Goal: Task Accomplishment & Management: Complete application form

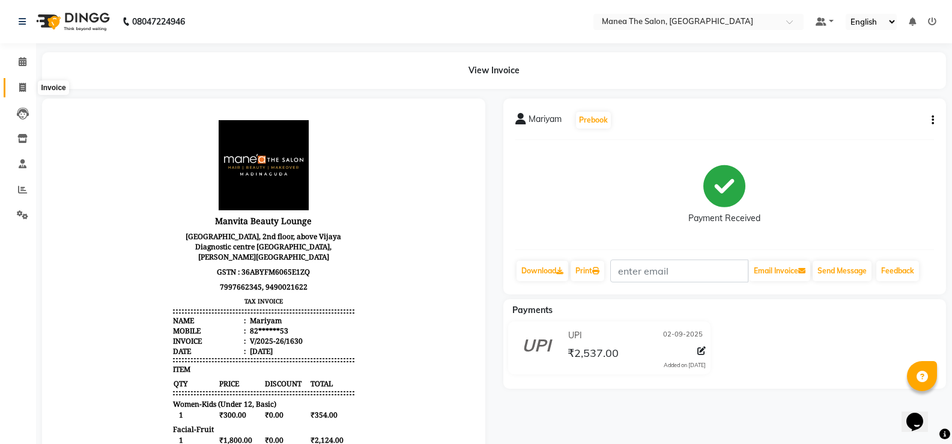
click at [23, 86] on icon at bounding box center [22, 87] width 7 height 9
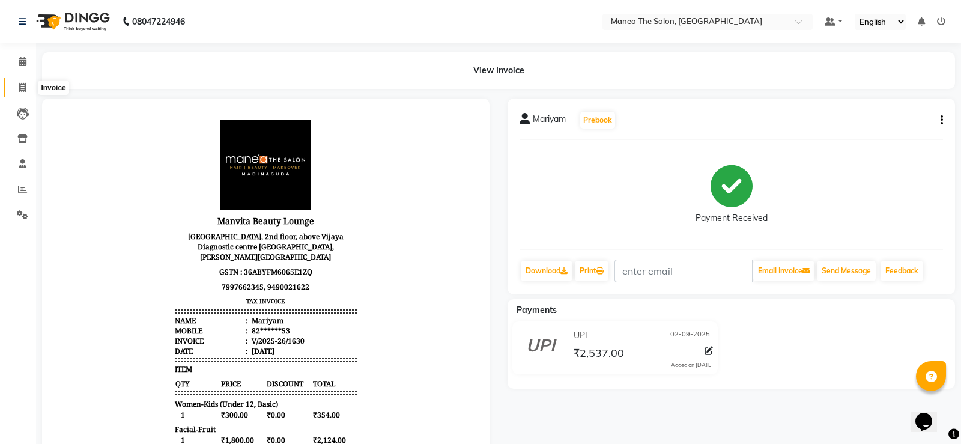
select select "5514"
select select "service"
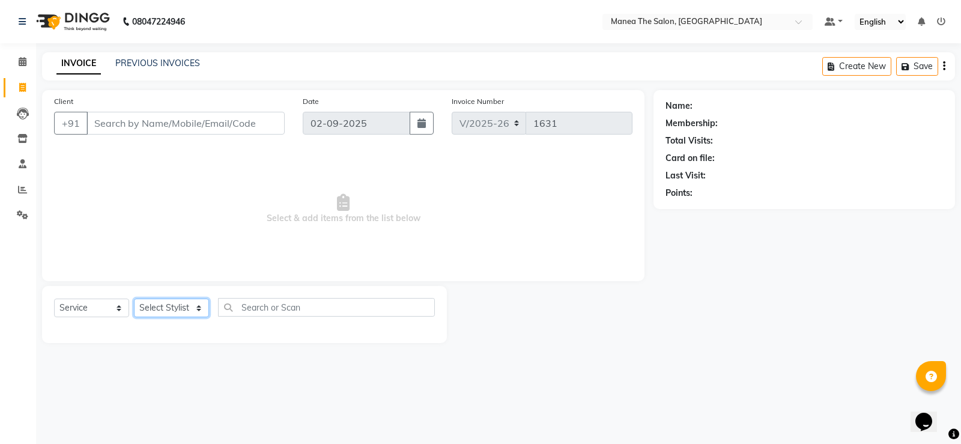
click at [197, 303] on select "Select Stylist LuvPreeth [PERSON_NAME] [PERSON_NAME] mousim [PERSON_NAME] [PERS…" at bounding box center [171, 308] width 75 height 19
select select "62913"
click at [134, 299] on select "Select Stylist LuvPreeth [PERSON_NAME] [PERSON_NAME] mousim [PERSON_NAME] [PERS…" at bounding box center [171, 308] width 75 height 19
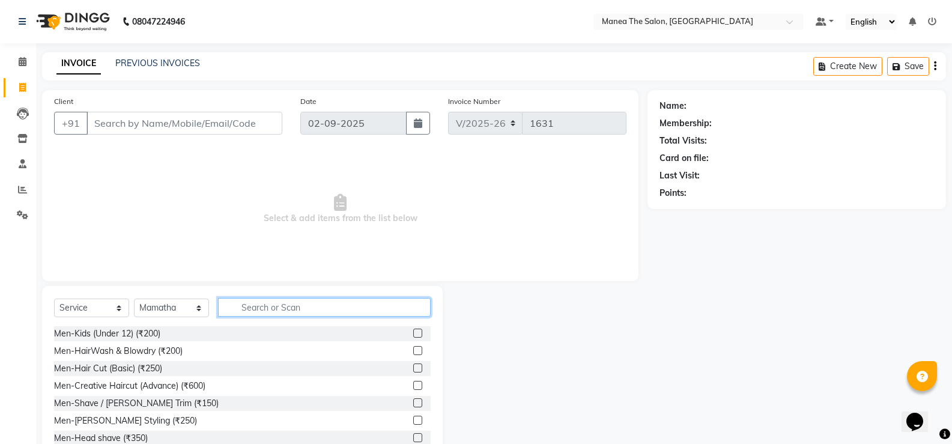
click at [280, 308] on input "text" at bounding box center [324, 307] width 213 height 19
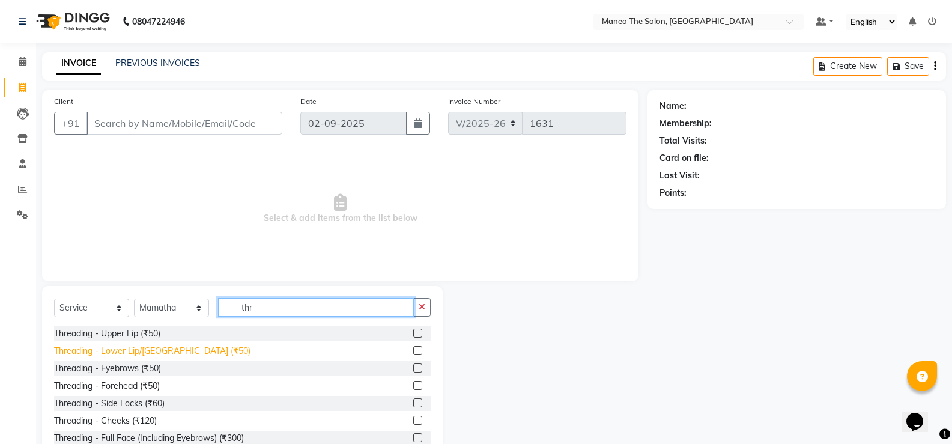
type input "thr"
click at [147, 351] on div "Threading - Lower Lip/[GEOGRAPHIC_DATA] (₹50)" at bounding box center [152, 351] width 196 height 13
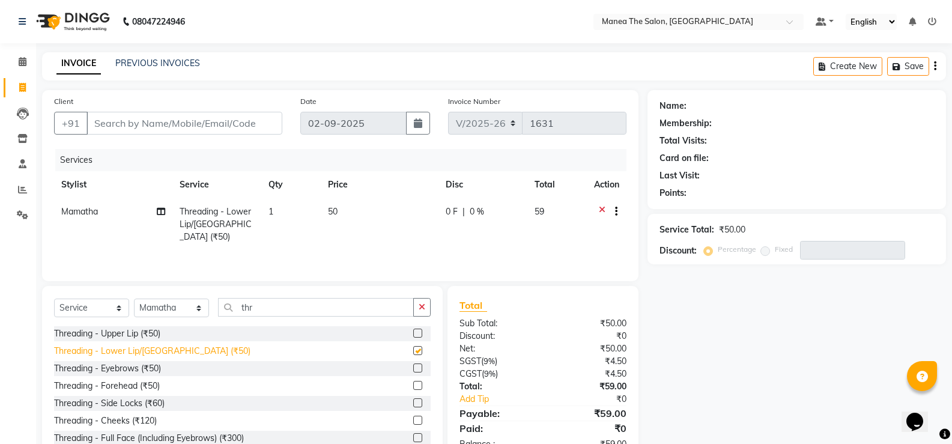
checkbox input "false"
click at [186, 332] on div "Threading - Upper Lip (₹50)" at bounding box center [242, 333] width 377 height 15
click at [413, 332] on label at bounding box center [417, 333] width 9 height 9
click at [413, 332] on input "checkbox" at bounding box center [417, 334] width 8 height 8
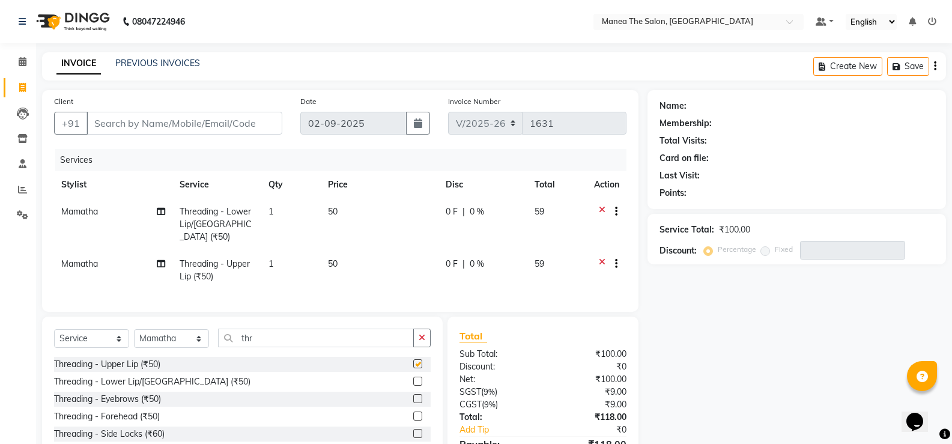
checkbox input "false"
click at [209, 124] on input "Client" at bounding box center [184, 123] width 196 height 23
type input "9"
type input "0"
type input "9701403887"
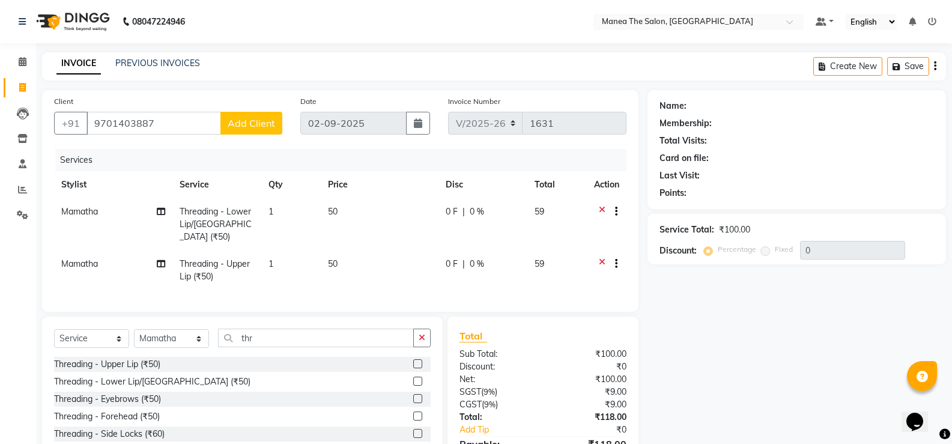
click at [237, 125] on span "Add Client" at bounding box center [251, 123] width 47 height 12
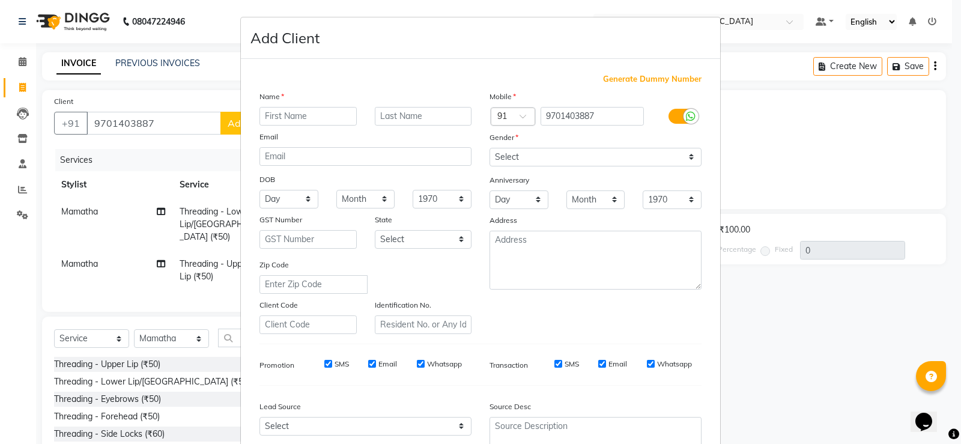
click at [267, 117] on input "text" at bounding box center [307, 116] width 97 height 19
click at [268, 115] on input "text" at bounding box center [307, 116] width 97 height 19
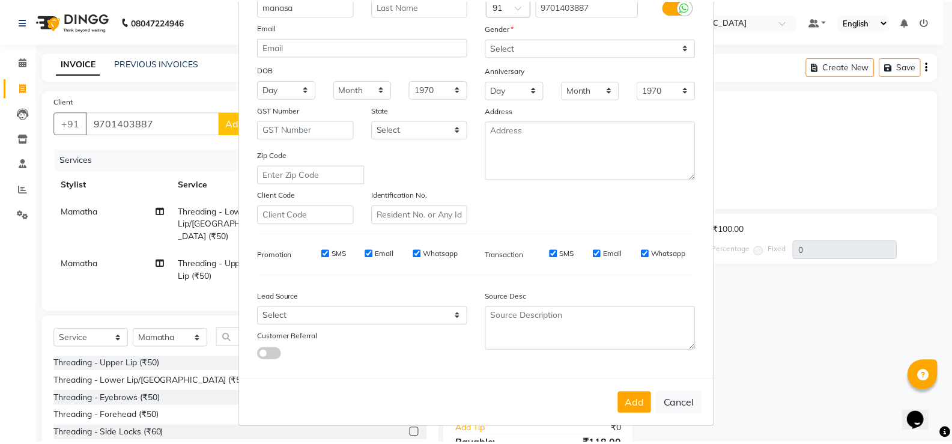
scroll to position [111, 0]
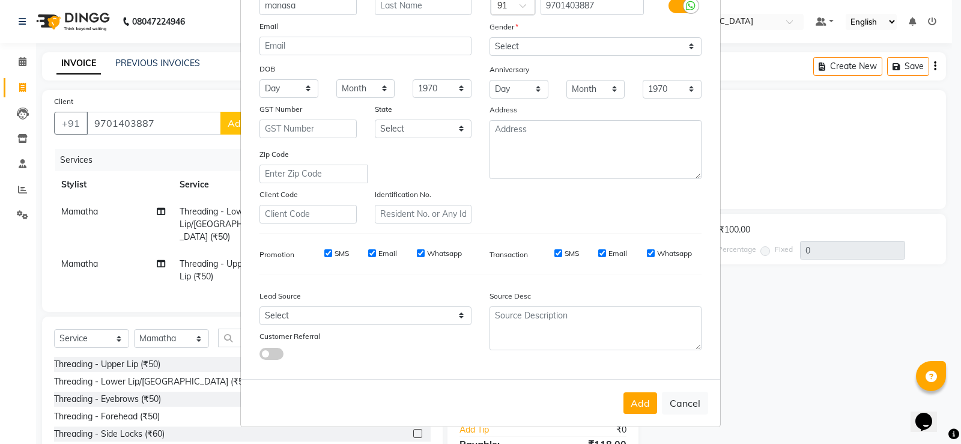
type input "manasa"
click at [453, 317] on select "Select Walk-in Referral Internet Friend Word of Mouth Advertisement Facebook Ju…" at bounding box center [365, 315] width 212 height 19
select select "35658"
click at [259, 306] on select "Select Walk-in Referral Internet Friend Word of Mouth Advertisement Facebook Ju…" at bounding box center [365, 315] width 212 height 19
click at [684, 44] on select "Select Male Female Other Prefer Not To Say" at bounding box center [596, 46] width 212 height 19
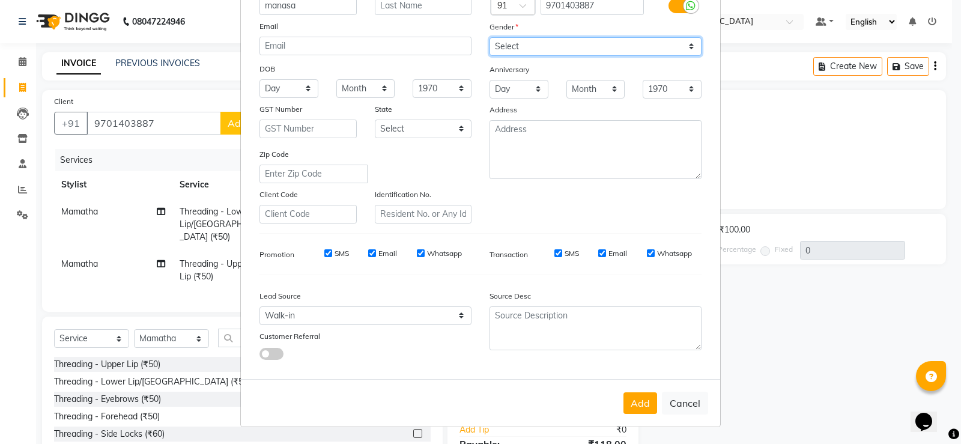
select select "female"
click at [490, 37] on select "Select Male Female Other Prefer Not To Say" at bounding box center [596, 46] width 212 height 19
click at [631, 401] on button "Add" at bounding box center [640, 403] width 34 height 22
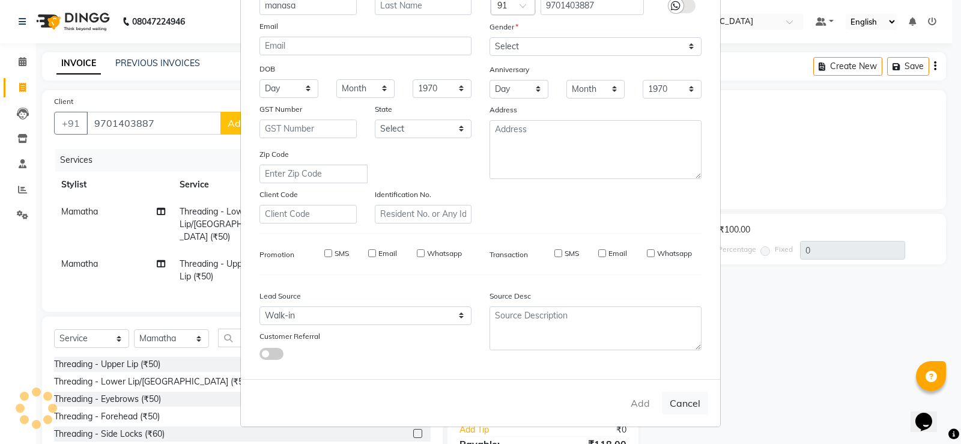
type input "97******87"
select select
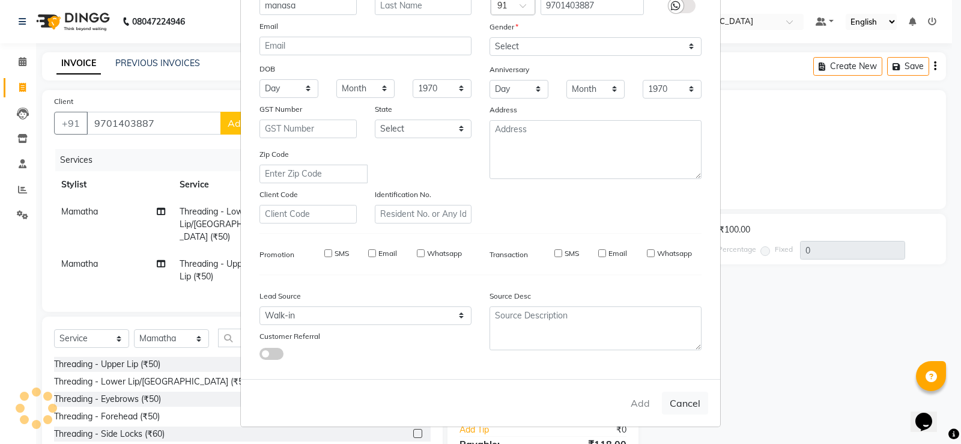
select select
checkbox input "false"
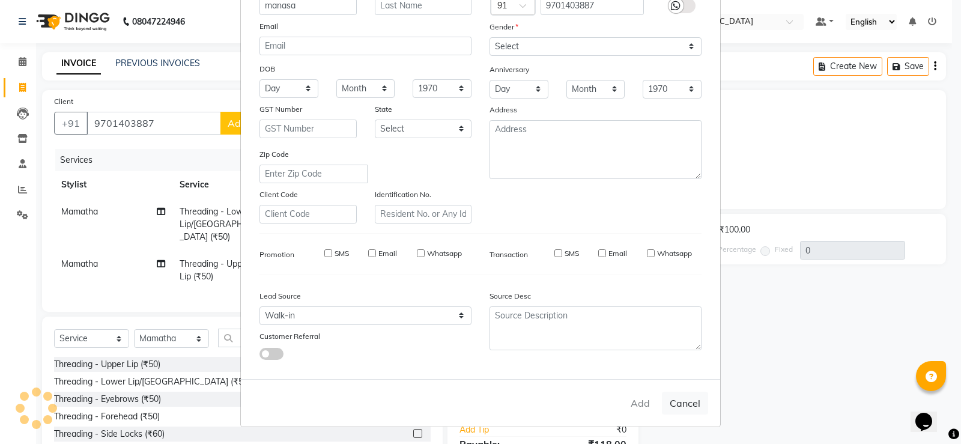
checkbox input "false"
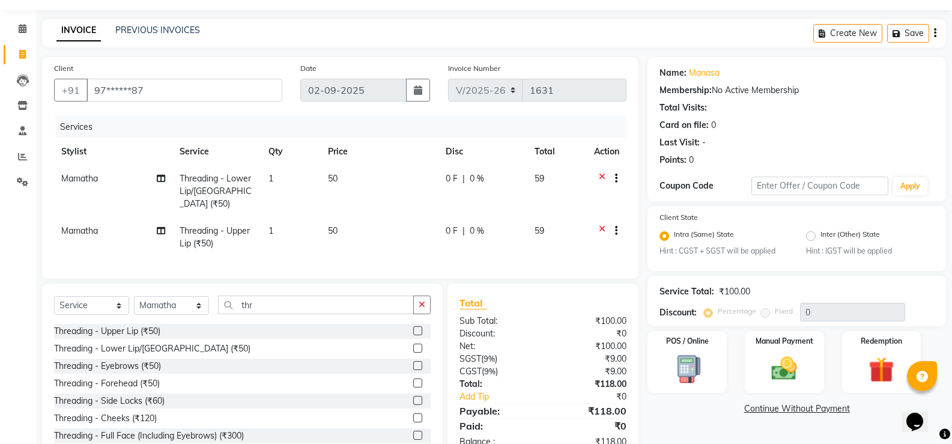
scroll to position [64, 0]
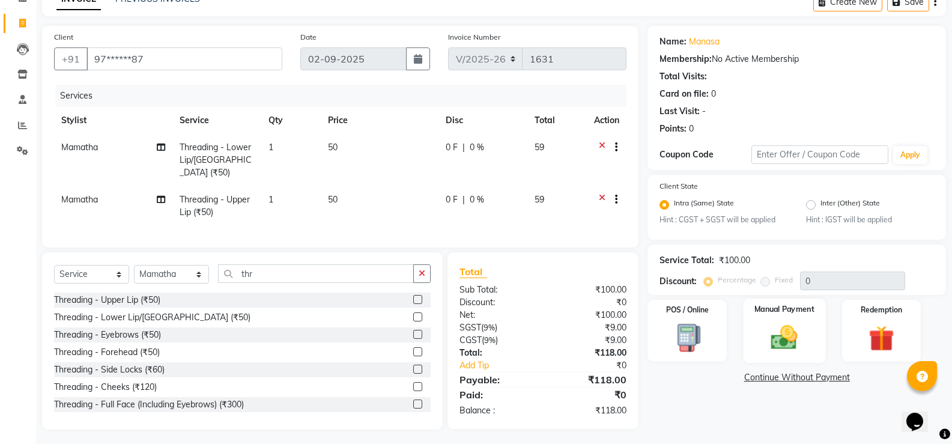
click at [783, 343] on img at bounding box center [784, 338] width 43 height 31
click at [779, 380] on span "UPI" at bounding box center [774, 378] width 19 height 14
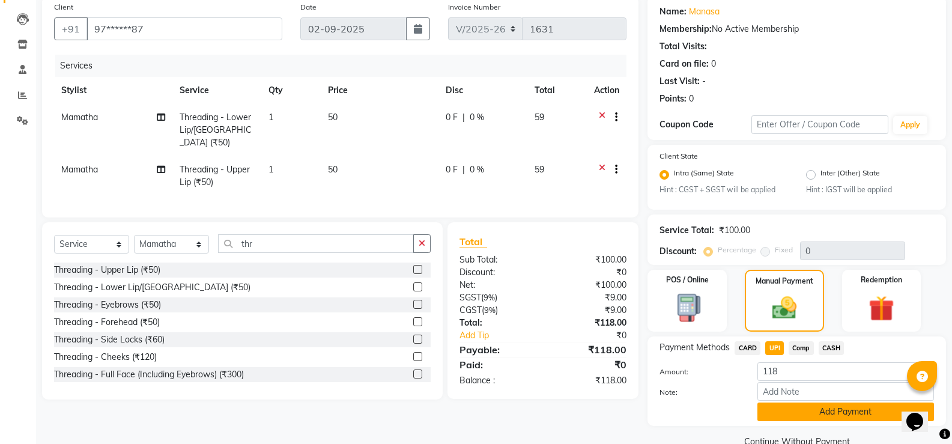
scroll to position [119, 0]
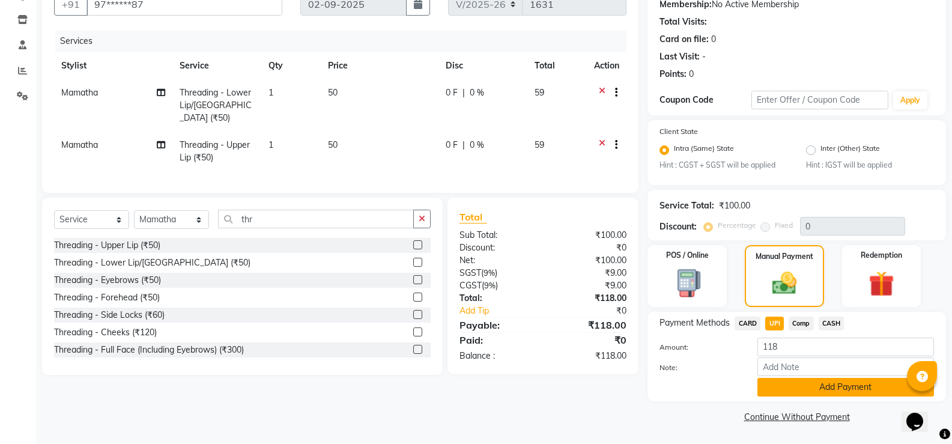
click at [800, 382] on button "Add Payment" at bounding box center [845, 387] width 177 height 19
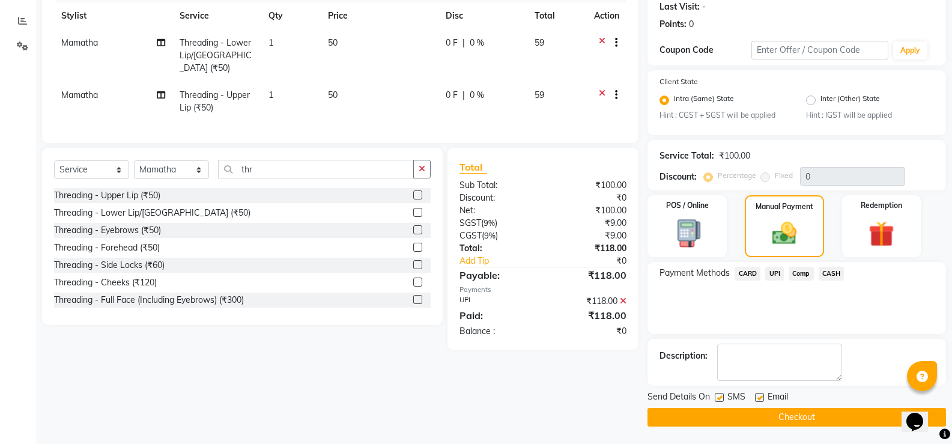
scroll to position [169, 0]
click at [820, 416] on button "Checkout" at bounding box center [797, 416] width 299 height 19
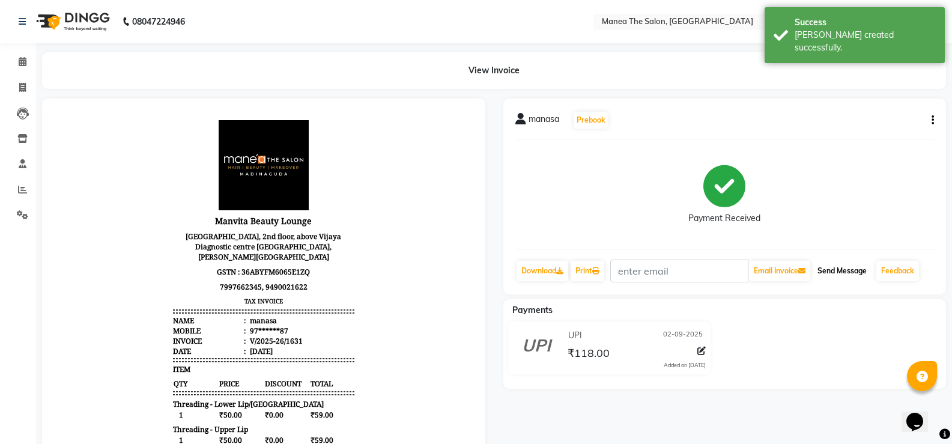
click at [848, 271] on button "Send Message" at bounding box center [842, 271] width 59 height 20
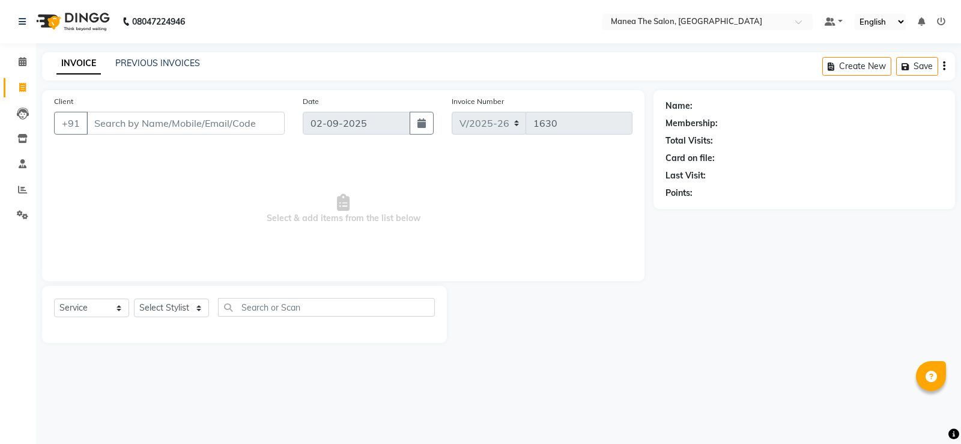
select select "5514"
select select "service"
click at [196, 306] on select "Select Stylist LuvPreeth [PERSON_NAME] [PERSON_NAME] mousim [PERSON_NAME] [PERS…" at bounding box center [171, 308] width 75 height 19
select select "37708"
click at [134, 299] on select "Select Stylist LuvPreeth [PERSON_NAME] [PERSON_NAME] mousim [PERSON_NAME] [PERS…" at bounding box center [171, 308] width 75 height 19
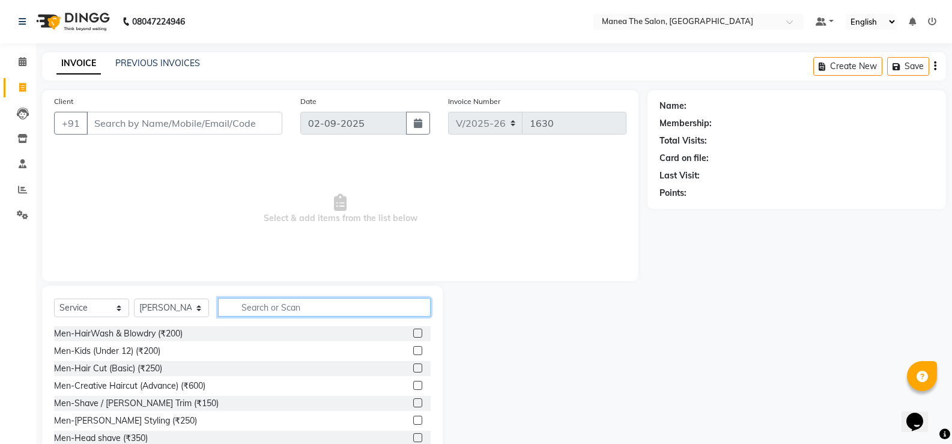
click at [249, 307] on input "text" at bounding box center [324, 307] width 213 height 19
type input "eye"
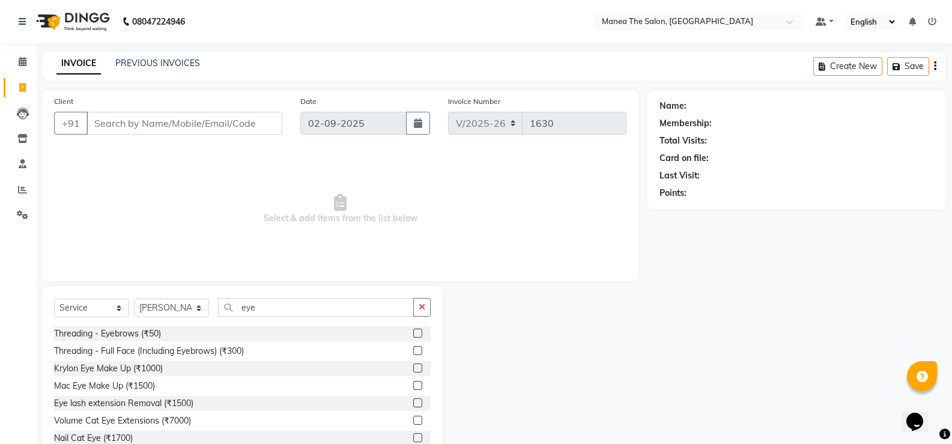
click at [413, 331] on label at bounding box center [417, 333] width 9 height 9
click at [413, 331] on input "checkbox" at bounding box center [417, 334] width 8 height 8
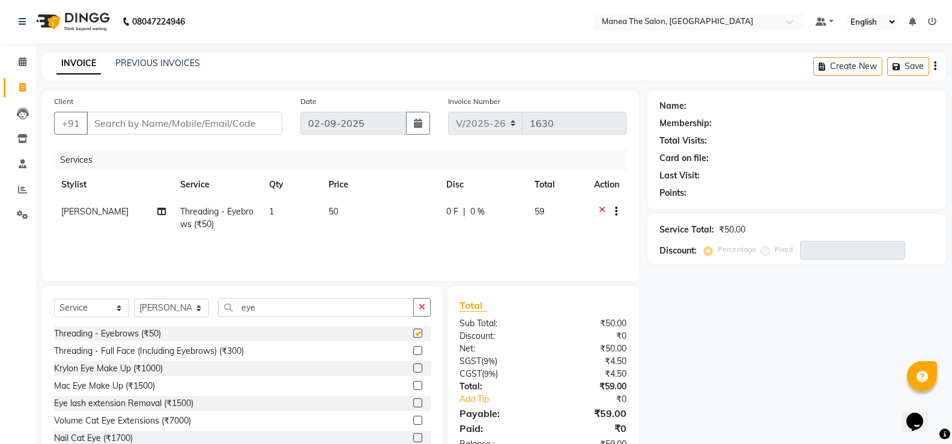
checkbox input "false"
click at [282, 308] on input "eye" at bounding box center [316, 307] width 196 height 19
type input "e"
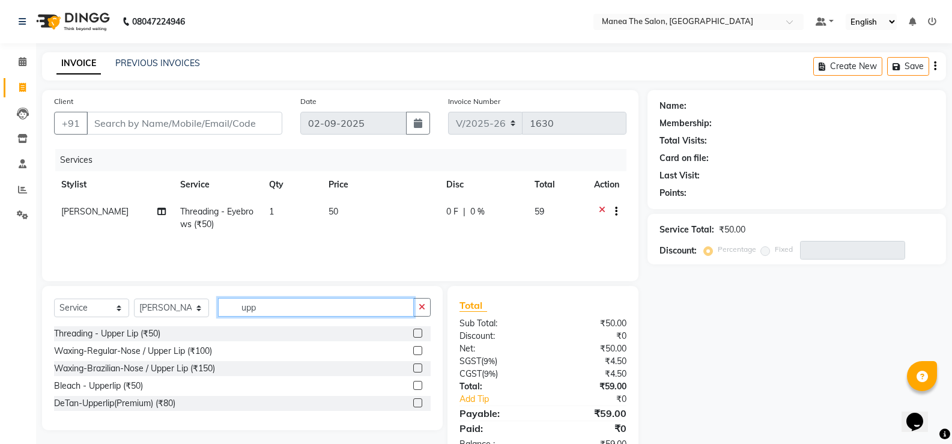
type input "upp"
click at [417, 329] on label at bounding box center [417, 333] width 9 height 9
click at [417, 330] on input "checkbox" at bounding box center [417, 334] width 8 height 8
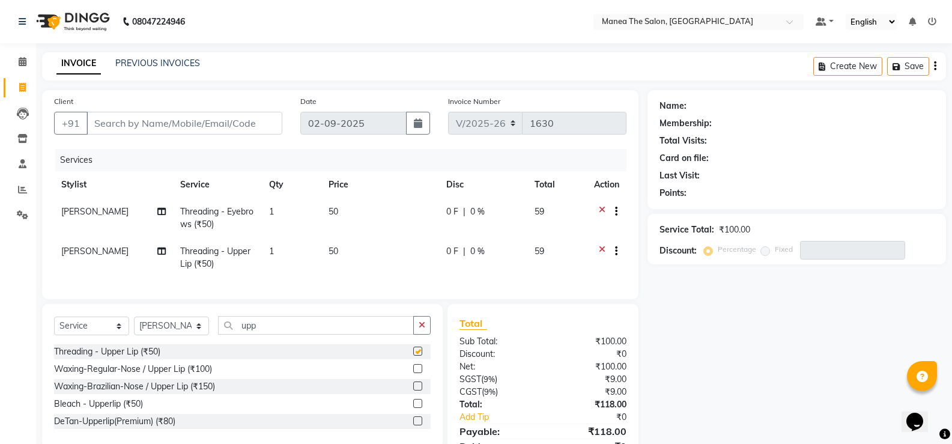
checkbox input "false"
click at [196, 332] on select "Select Stylist LuvPreeth [PERSON_NAME] [PERSON_NAME] mousim [PERSON_NAME] [PERS…" at bounding box center [171, 326] width 75 height 19
click at [193, 333] on select "Select Stylist LuvPreeth [PERSON_NAME] [PERSON_NAME] mousim [PERSON_NAME] [PERS…" at bounding box center [171, 326] width 75 height 19
click at [192, 330] on select "Select Stylist LuvPreeth [PERSON_NAME] [PERSON_NAME] mousim [PERSON_NAME] [PERS…" at bounding box center [171, 326] width 75 height 19
select select "81963"
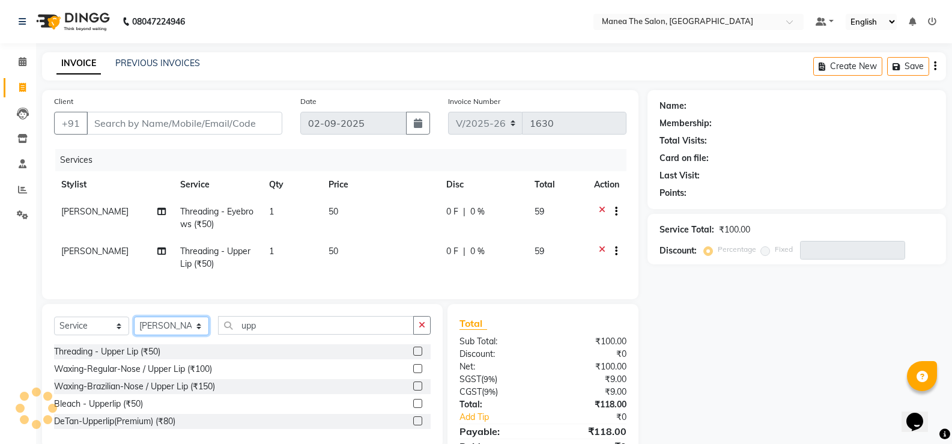
click at [134, 326] on select "Select Stylist LuvPreeth [PERSON_NAME] [PERSON_NAME] mousim [PERSON_NAME] [PERS…" at bounding box center [171, 326] width 75 height 19
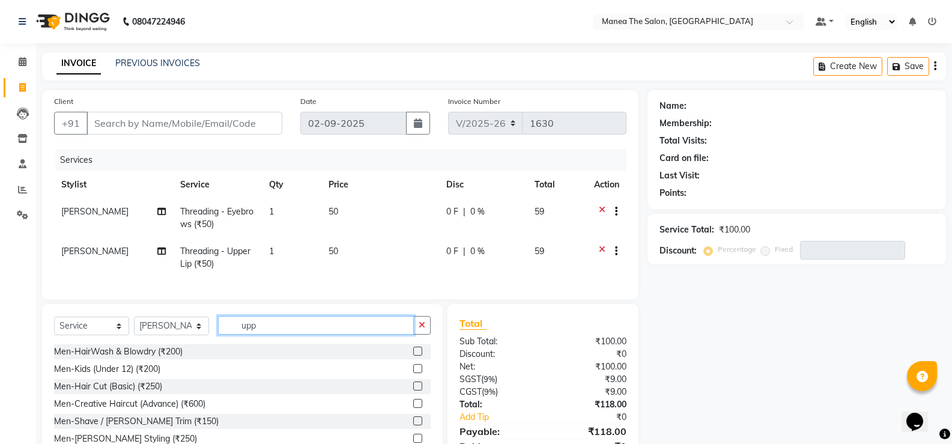
click at [281, 335] on input "upp" at bounding box center [316, 325] width 196 height 19
type input "u"
type input "eye"
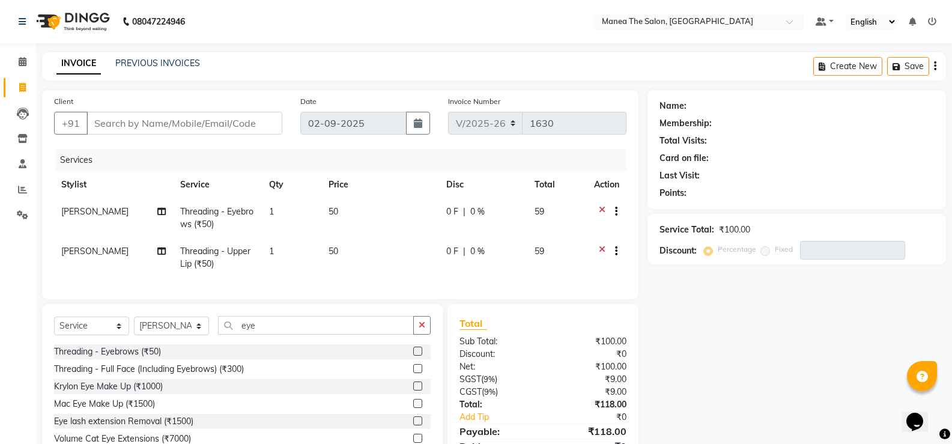
click at [413, 356] on label at bounding box center [417, 351] width 9 height 9
click at [413, 356] on input "checkbox" at bounding box center [417, 352] width 8 height 8
click at [408, 356] on div "Select Service Product Membership Package Voucher Prepaid Gift Card Select Styl…" at bounding box center [242, 392] width 401 height 177
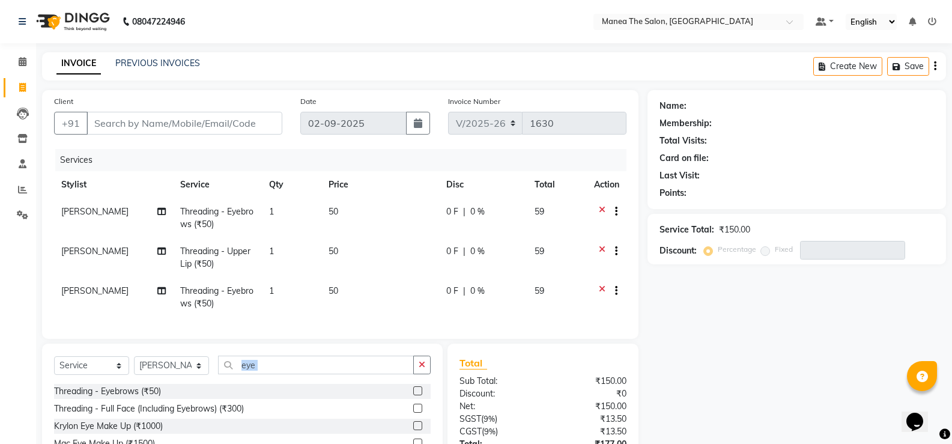
checkbox input "false"
click at [274, 374] on input "eye" at bounding box center [316, 365] width 196 height 19
type input "e"
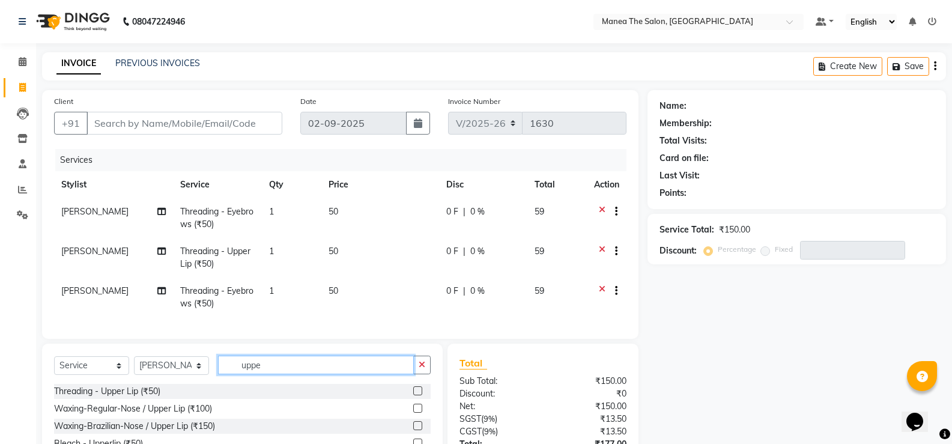
type input "uppe"
click at [417, 395] on label at bounding box center [417, 390] width 9 height 9
click at [417, 395] on input "checkbox" at bounding box center [417, 391] width 8 height 8
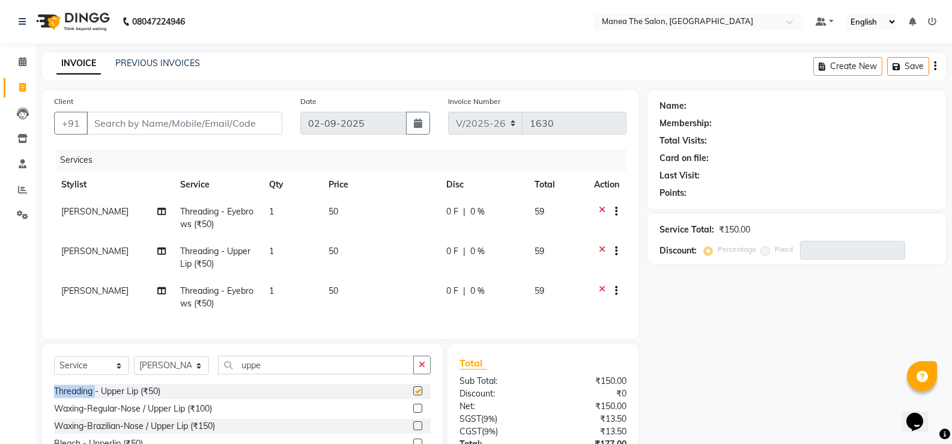
click at [417, 400] on div "Select Service Product Membership Package Voucher Prepaid Gift Card Select Styl…" at bounding box center [242, 416] width 401 height 144
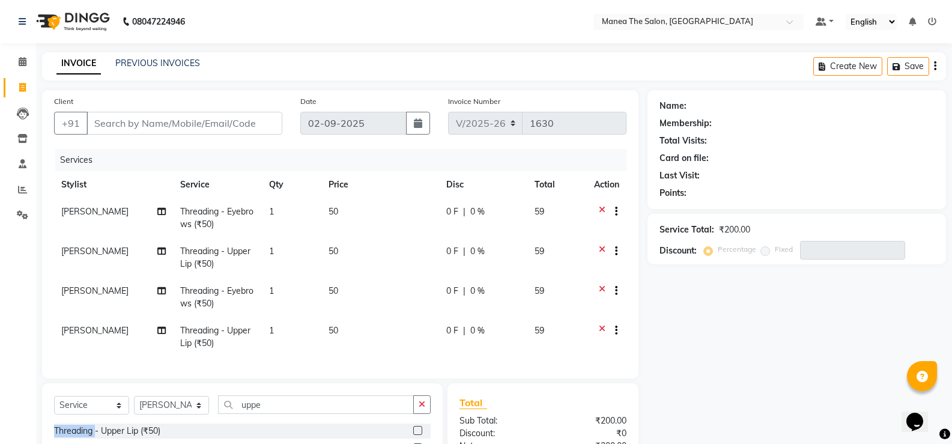
checkbox input "false"
click at [262, 122] on input "Client" at bounding box center [184, 123] width 196 height 23
type input "9"
type input "0"
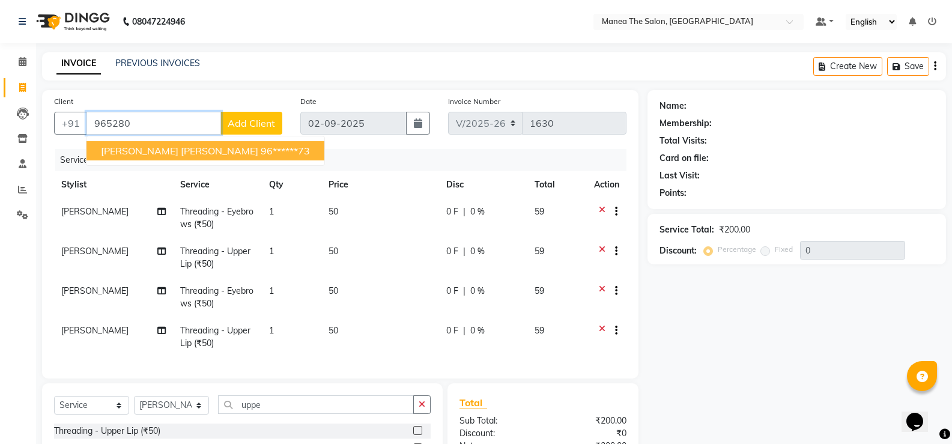
click at [261, 153] on ngb-highlight "96******73" at bounding box center [285, 151] width 49 height 12
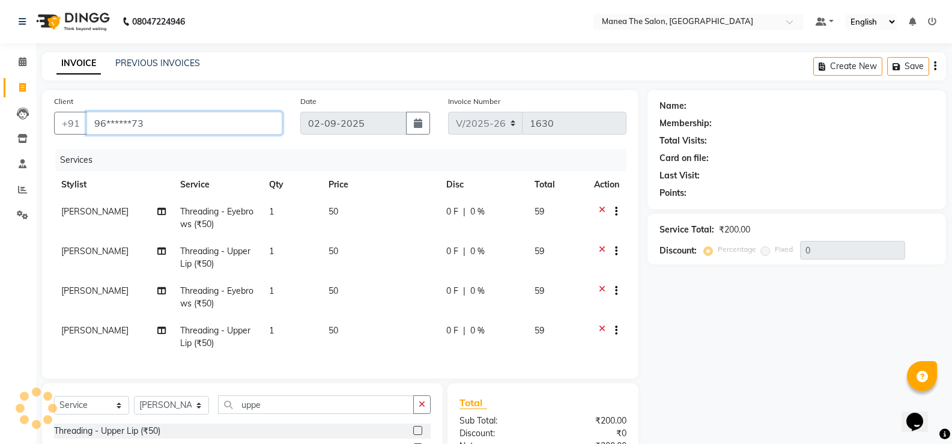
type input "96******73"
select select "1: Object"
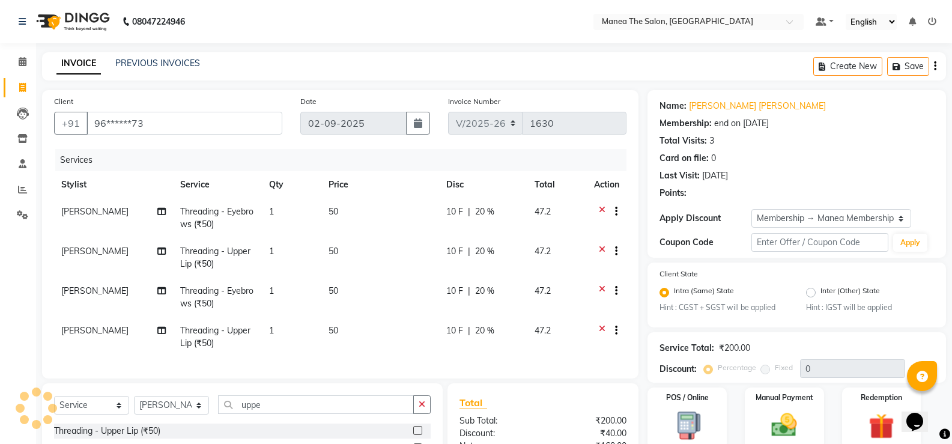
type input "20"
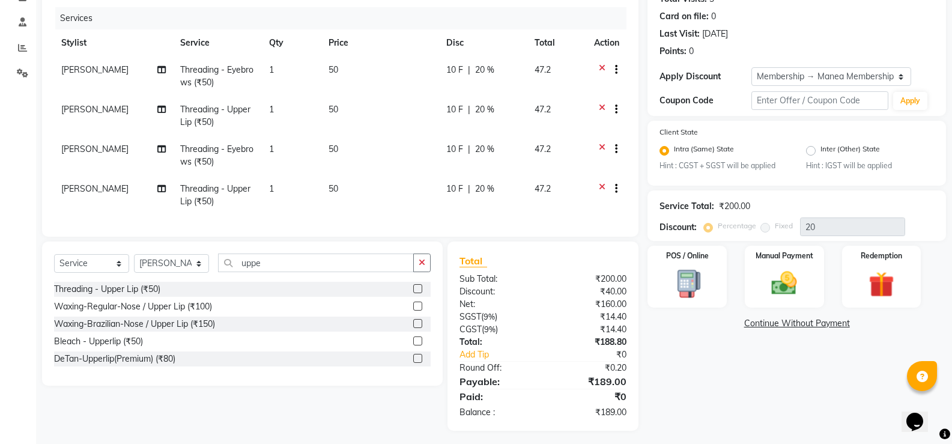
scroll to position [156, 0]
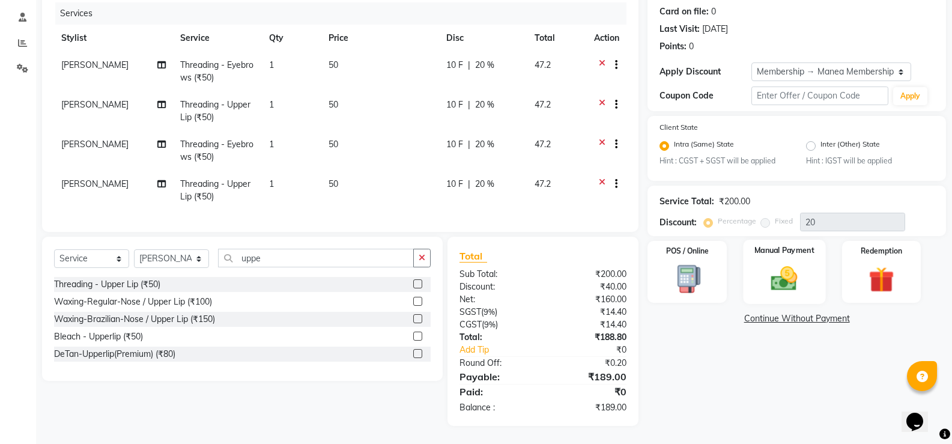
click at [778, 278] on img at bounding box center [784, 279] width 43 height 31
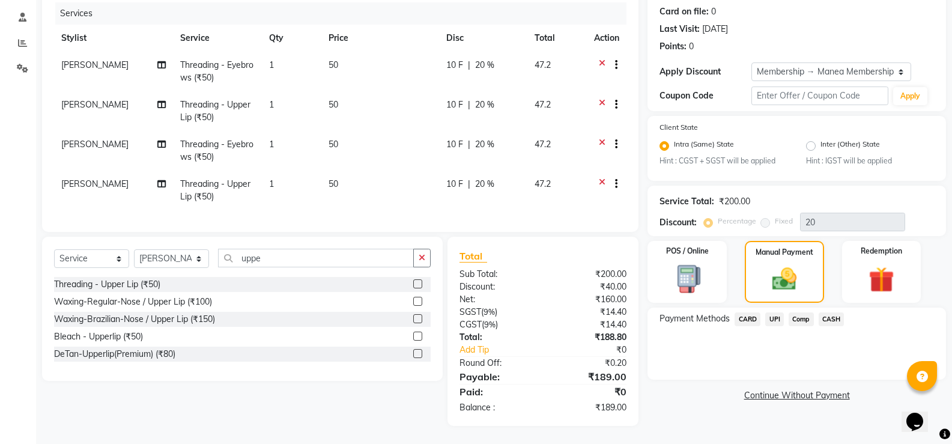
click at [775, 312] on span "UPI" at bounding box center [774, 319] width 19 height 14
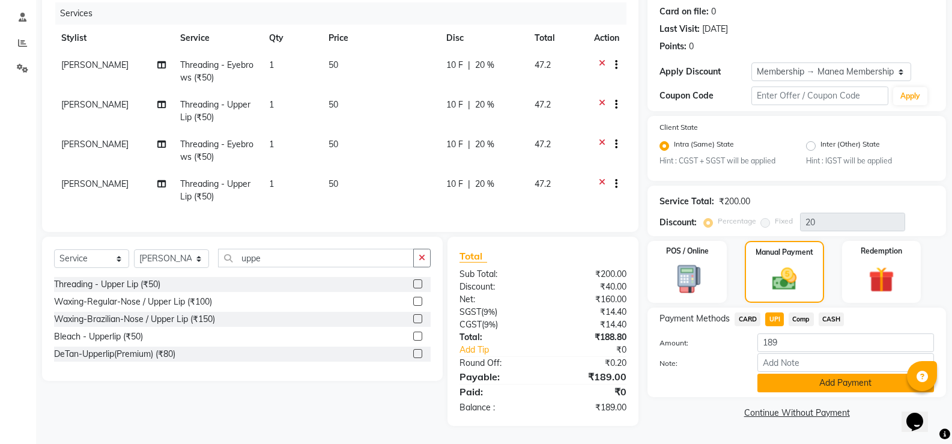
click at [831, 377] on button "Add Payment" at bounding box center [845, 383] width 177 height 19
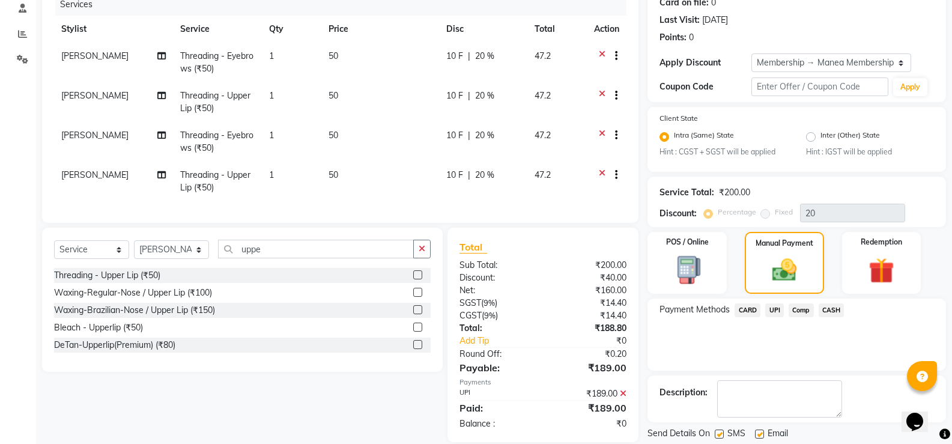
scroll to position [193, 0]
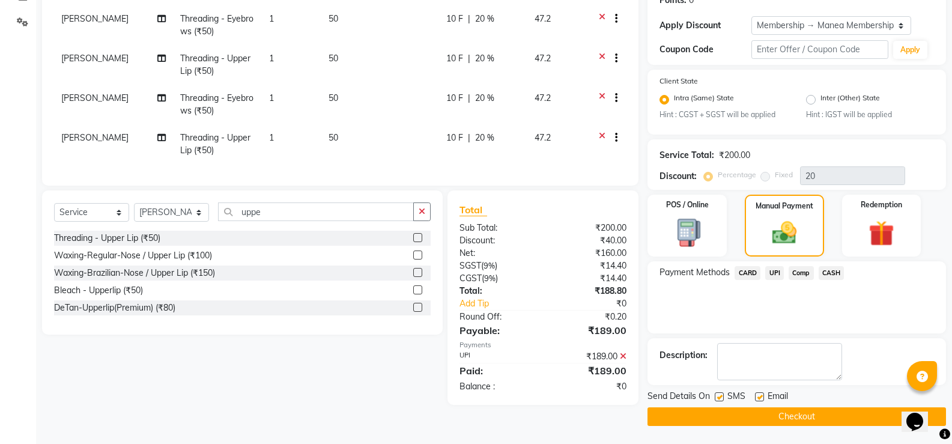
click at [826, 411] on button "Checkout" at bounding box center [797, 416] width 299 height 19
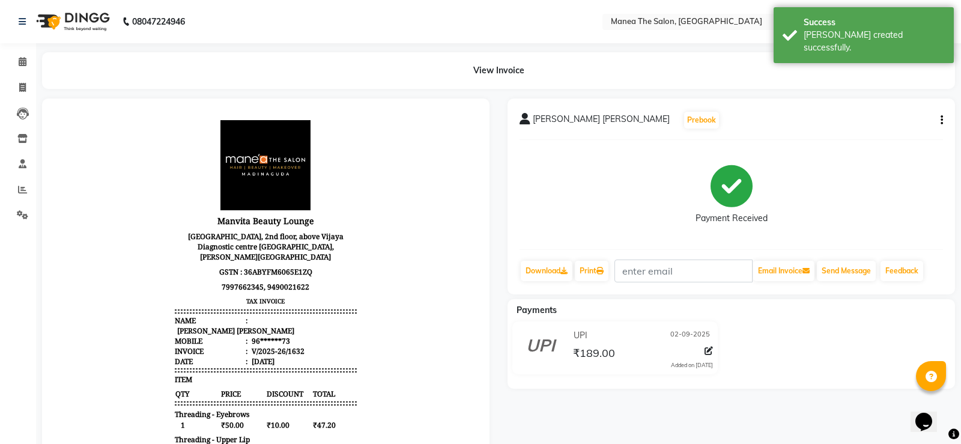
select select "service"
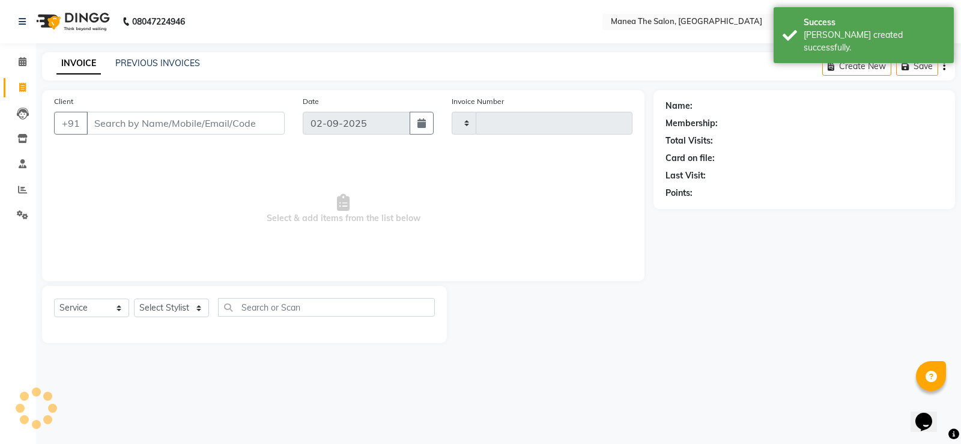
type input "1633"
select select "5514"
click at [199, 308] on select "Select Stylist LuvPreeth [PERSON_NAME] [PERSON_NAME] mousim [PERSON_NAME] [PERS…" at bounding box center [171, 308] width 75 height 19
